Goal: Information Seeking & Learning: Learn about a topic

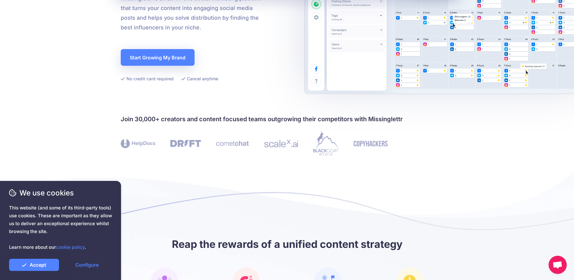
scroll to position [242, 0]
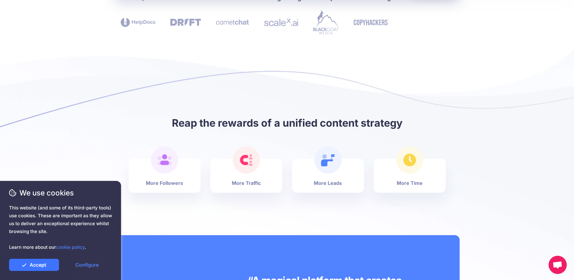
drag, startPoint x: 45, startPoint y: 266, endPoint x: 50, endPoint y: 265, distance: 5.3
click at [45, 266] on link "Accept" at bounding box center [34, 265] width 50 height 12
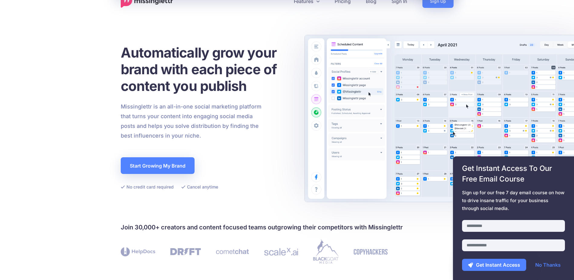
scroll to position [0, 0]
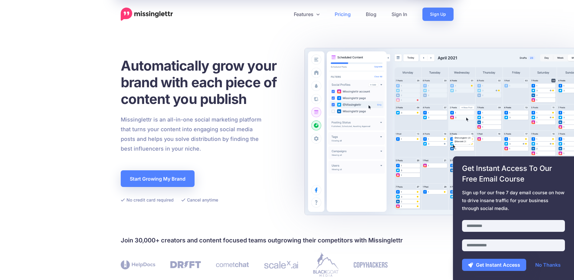
click at [344, 12] on link "Pricing" at bounding box center [342, 14] width 31 height 13
drag, startPoint x: 29, startPoint y: 161, endPoint x: 137, endPoint y: 93, distance: 127.4
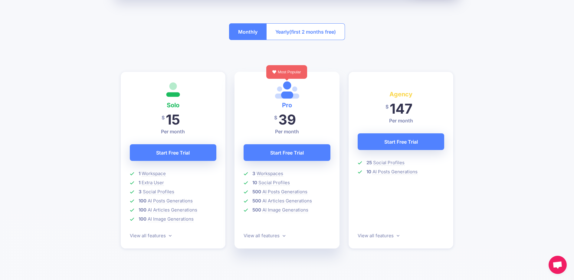
scroll to position [121, 0]
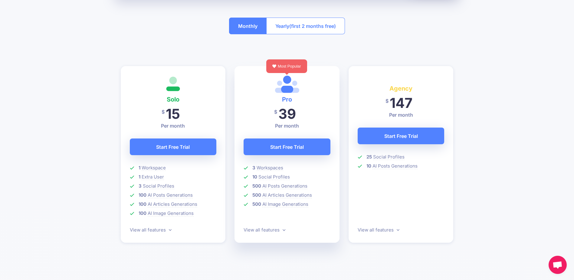
click at [279, 229] on link "View all features" at bounding box center [265, 230] width 42 height 6
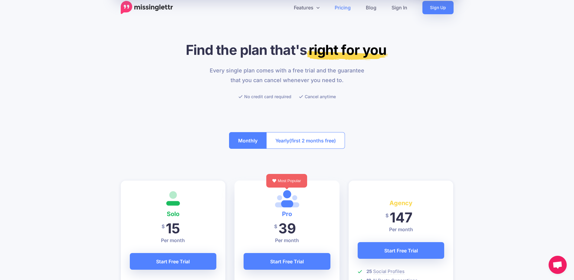
scroll to position [0, 0]
